Goal: Task Accomplishment & Management: Use online tool/utility

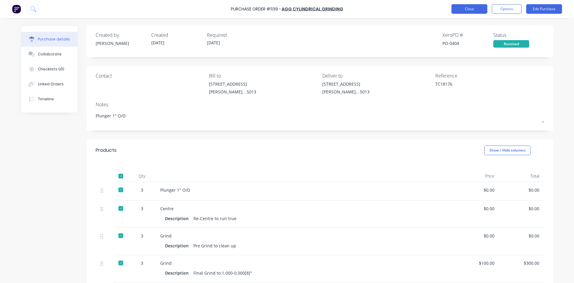
click at [459, 8] on button "Close" at bounding box center [469, 9] width 36 height 10
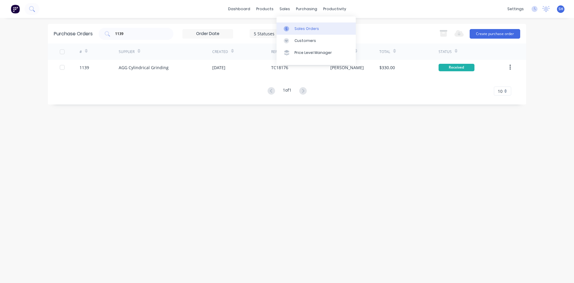
click at [289, 28] on icon at bounding box center [286, 28] width 5 height 5
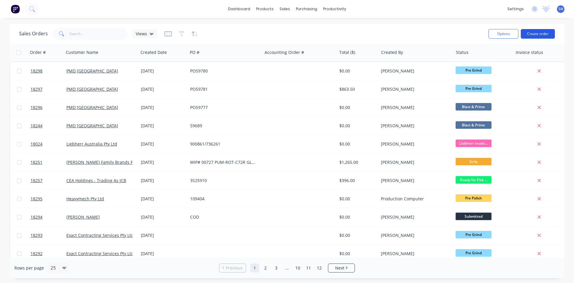
click at [536, 33] on button "Create order" at bounding box center [538, 34] width 34 height 10
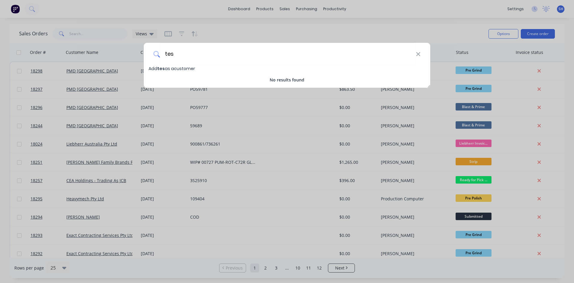
type input "test"
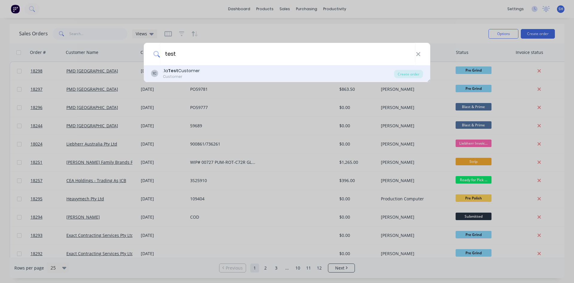
click at [191, 72] on div ".1a Test Customer" at bounding box center [181, 71] width 37 height 6
